Goal: Use online tool/utility: Use online tool/utility

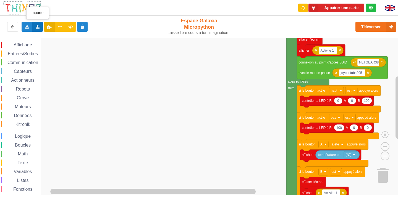
click at [37, 25] on icon at bounding box center [37, 26] width 5 height 3
click at [44, 38] on icon at bounding box center [42, 37] width 5 height 4
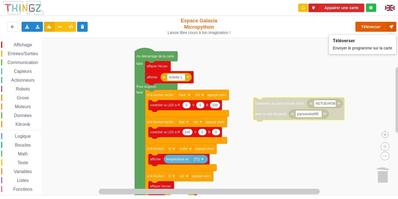
click at [375, 28] on button "Téléverser" at bounding box center [375, 27] width 41 height 10
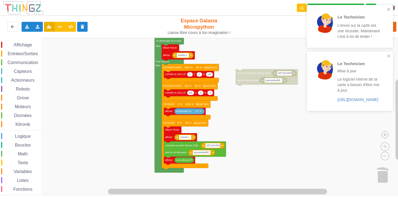
click at [231, 101] on div "Affichage Entrées/Sorties Communication Capteurs Actionneurs Robots Grove Moteu…" at bounding box center [201, 116] width 402 height 157
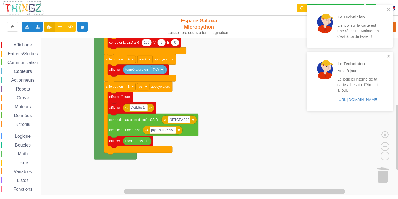
click at [386, 57] on div "Le Technicien Mise à jour Le logiciel interne de ta carte a besoin d'être mis à…" at bounding box center [348, 81] width 78 height 55
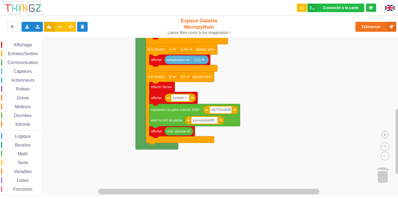
click at [260, 65] on div "Affichage Entrées/Sorties Communication Capteurs Actionneurs Robots Grove Moteu…" at bounding box center [201, 116] width 402 height 157
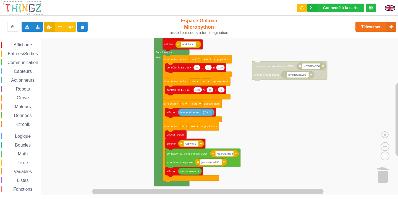
click at [244, 108] on div "Affichage Entrées/Sorties Communication Capteurs Actionneurs Robots Grove Moteu…" at bounding box center [201, 116] width 402 height 157
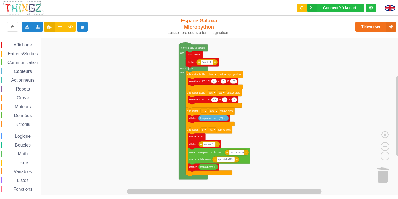
click at [258, 98] on div "Affichage Entrées/Sorties Communication Capteurs Actionneurs Robots Grove Moteu…" at bounding box center [201, 116] width 402 height 157
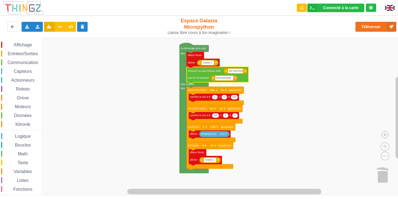
click at [27, 95] on div "Grove" at bounding box center [21, 98] width 40 height 6
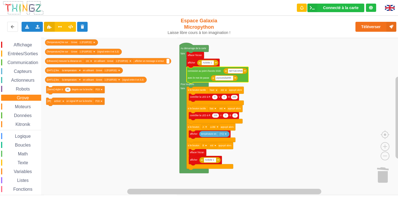
click at [21, 54] on span "Entrées/Sorties" at bounding box center [23, 53] width 32 height 5
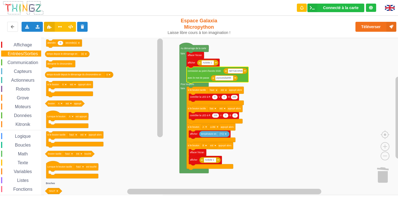
click at [15, 60] on span "Communication" at bounding box center [23, 62] width 32 height 5
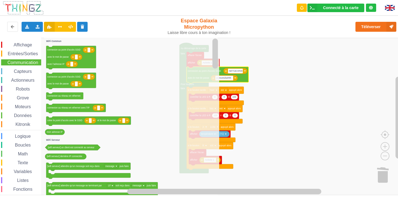
click at [346, 64] on rect "Espace de travail de Blocky" at bounding box center [201, 116] width 402 height 157
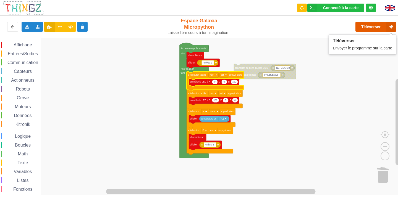
click at [361, 27] on button "Téléverser" at bounding box center [375, 27] width 41 height 10
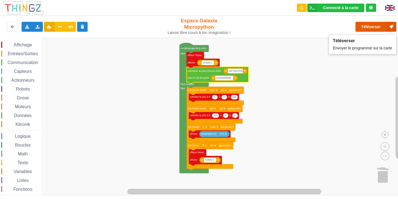
click at [365, 26] on button "Téléverser" at bounding box center [375, 27] width 41 height 10
